Goal: Information Seeking & Learning: Check status

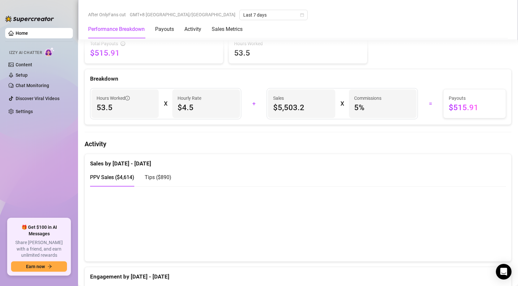
scroll to position [334, 0]
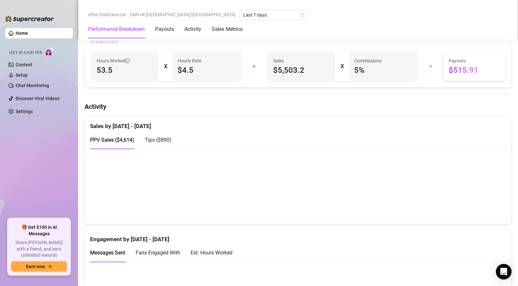
click at [162, 144] on div "Tips ( $890 )" at bounding box center [158, 140] width 27 height 8
click at [101, 143] on span "PPV Sales ( $4,614 )" at bounding box center [112, 140] width 44 height 6
click at [162, 141] on span "Tips ( $890 )" at bounding box center [158, 140] width 27 height 6
click at [110, 143] on span "PPV Sales ( $4,614 )" at bounding box center [112, 140] width 44 height 6
click at [151, 143] on span "Tips ( $890 )" at bounding box center [158, 140] width 27 height 6
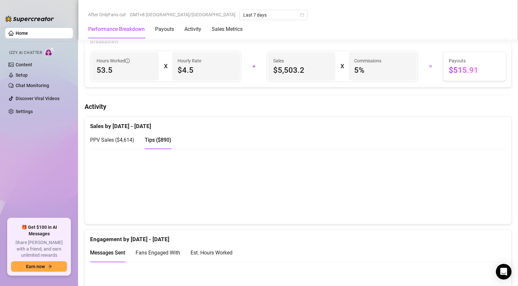
click at [119, 139] on span "PPV Sales ( $4,614 )" at bounding box center [112, 140] width 44 height 6
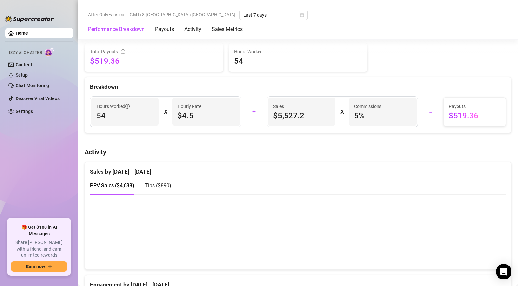
scroll to position [292, 0]
click at [156, 186] on span "Tips ( $890 )" at bounding box center [158, 184] width 27 height 6
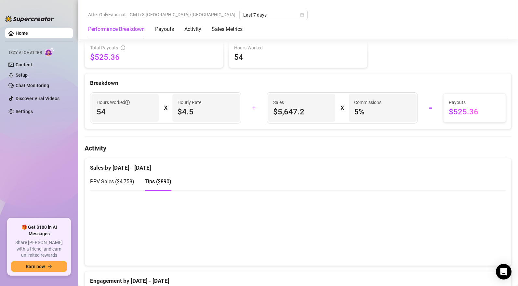
scroll to position [293, 0]
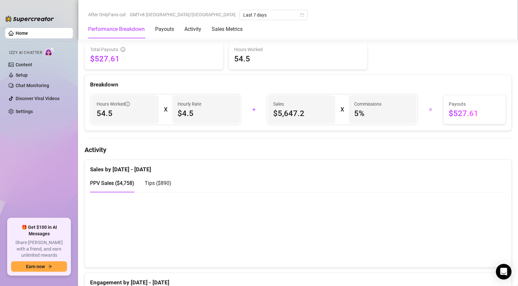
scroll to position [291, 0]
click at [153, 186] on span "Tips ( $890 )" at bounding box center [158, 183] width 27 height 6
